Goal: Task Accomplishment & Management: Use online tool/utility

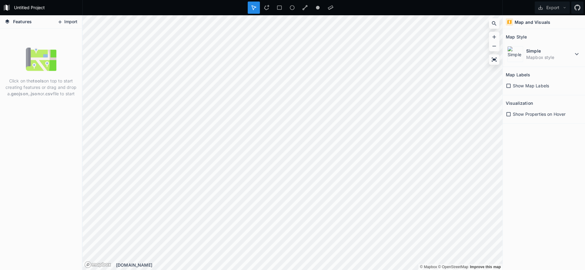
click at [63, 20] on button "Import" at bounding box center [67, 22] width 26 height 10
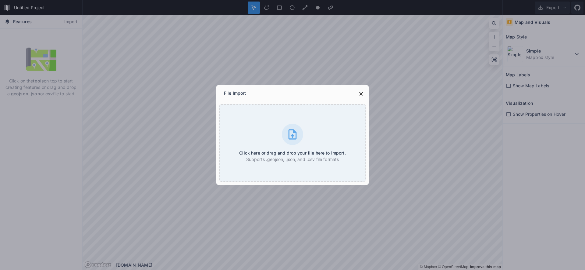
click at [273, 74] on div "File Import Click here or drag and drop your file here to import. Supports .geo…" at bounding box center [292, 135] width 585 height 270
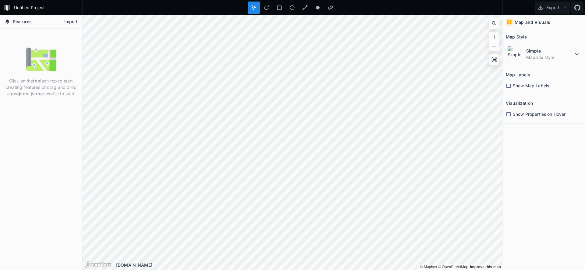
click at [72, 23] on button "Import" at bounding box center [67, 22] width 26 height 10
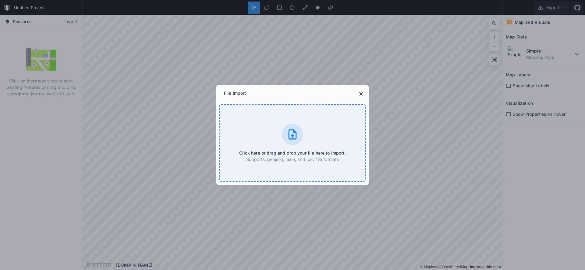
click at [294, 130] on icon at bounding box center [293, 134] width 8 height 10
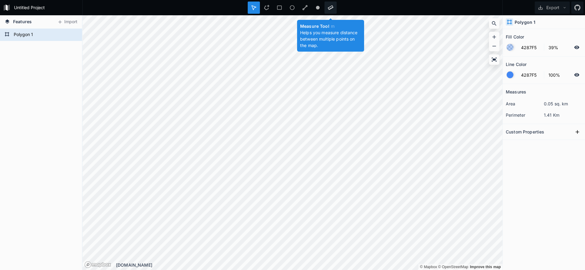
click at [330, 10] on icon at bounding box center [330, 7] width 5 height 5
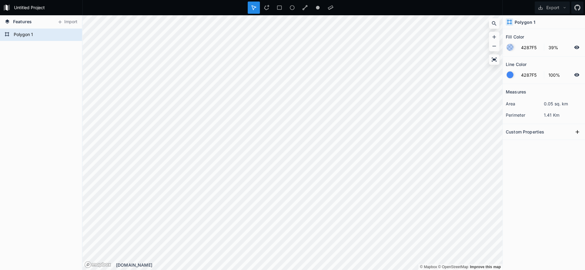
click at [543, 131] on h2 "Custom Properties" at bounding box center [525, 131] width 38 height 9
drag, startPoint x: 545, startPoint y: 104, endPoint x: 569, endPoint y: 103, distance: 24.1
click at [569, 103] on dd "0.05 sq. km" at bounding box center [563, 103] width 38 height 6
copy dd "0.05 sq. km"
click at [542, 190] on div "Measures area 0.05 sq. km perimeter 1.41 Km Custom Properties" at bounding box center [544, 161] width 82 height 155
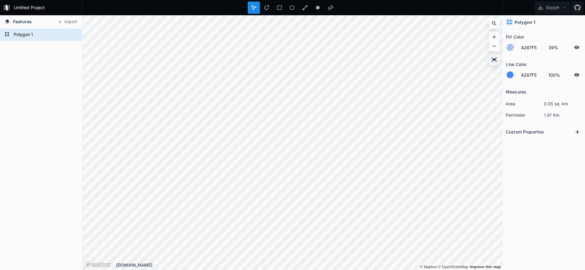
click at [496, 57] on icon at bounding box center [495, 59] width 6 height 6
click at [496, 59] on icon at bounding box center [494, 59] width 5 height 4
click at [279, 9] on icon at bounding box center [279, 7] width 5 height 4
click at [270, 6] on div at bounding box center [267, 8] width 12 height 12
